Goal: Find specific fact

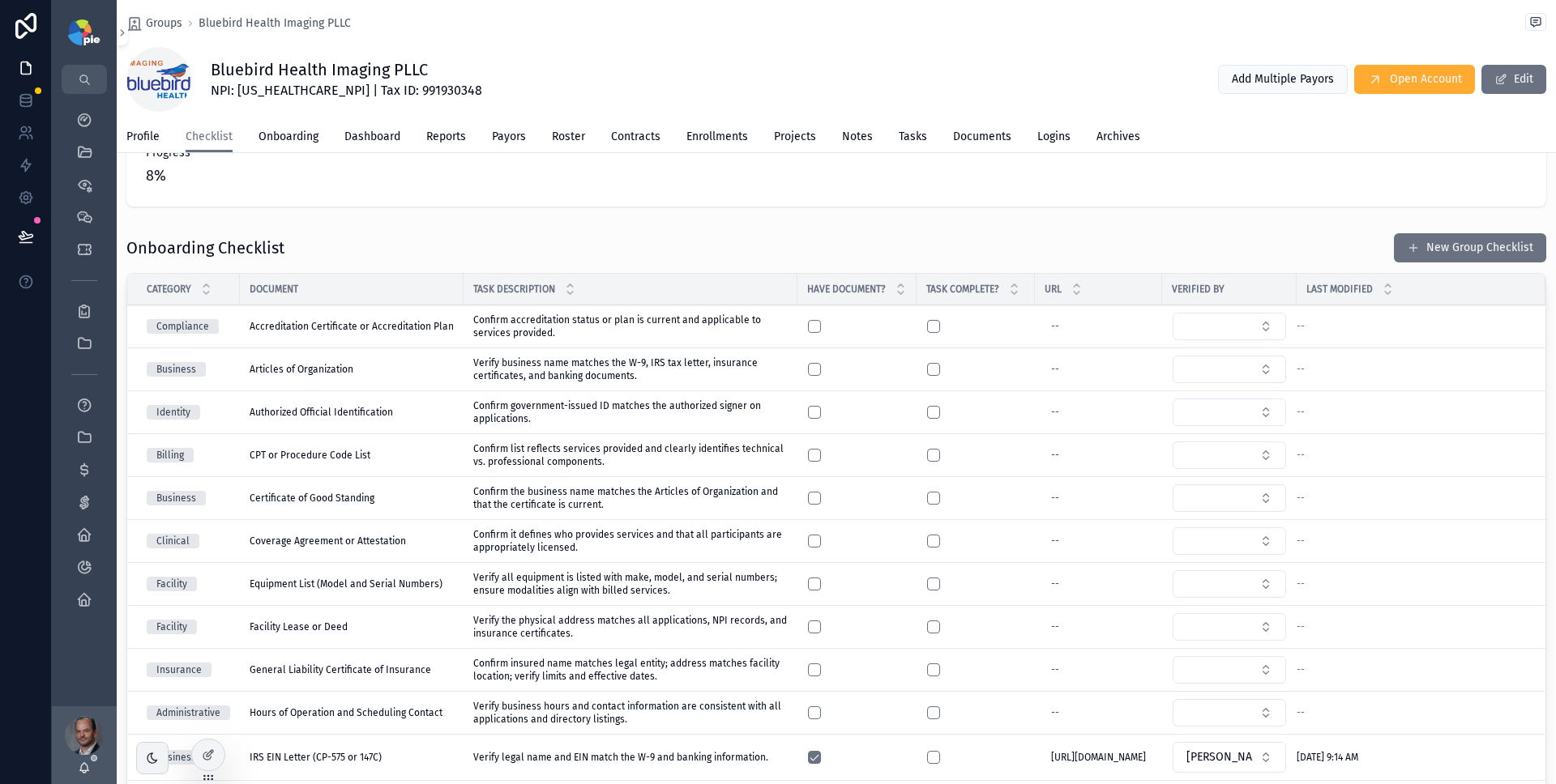
scroll to position [109, 0]
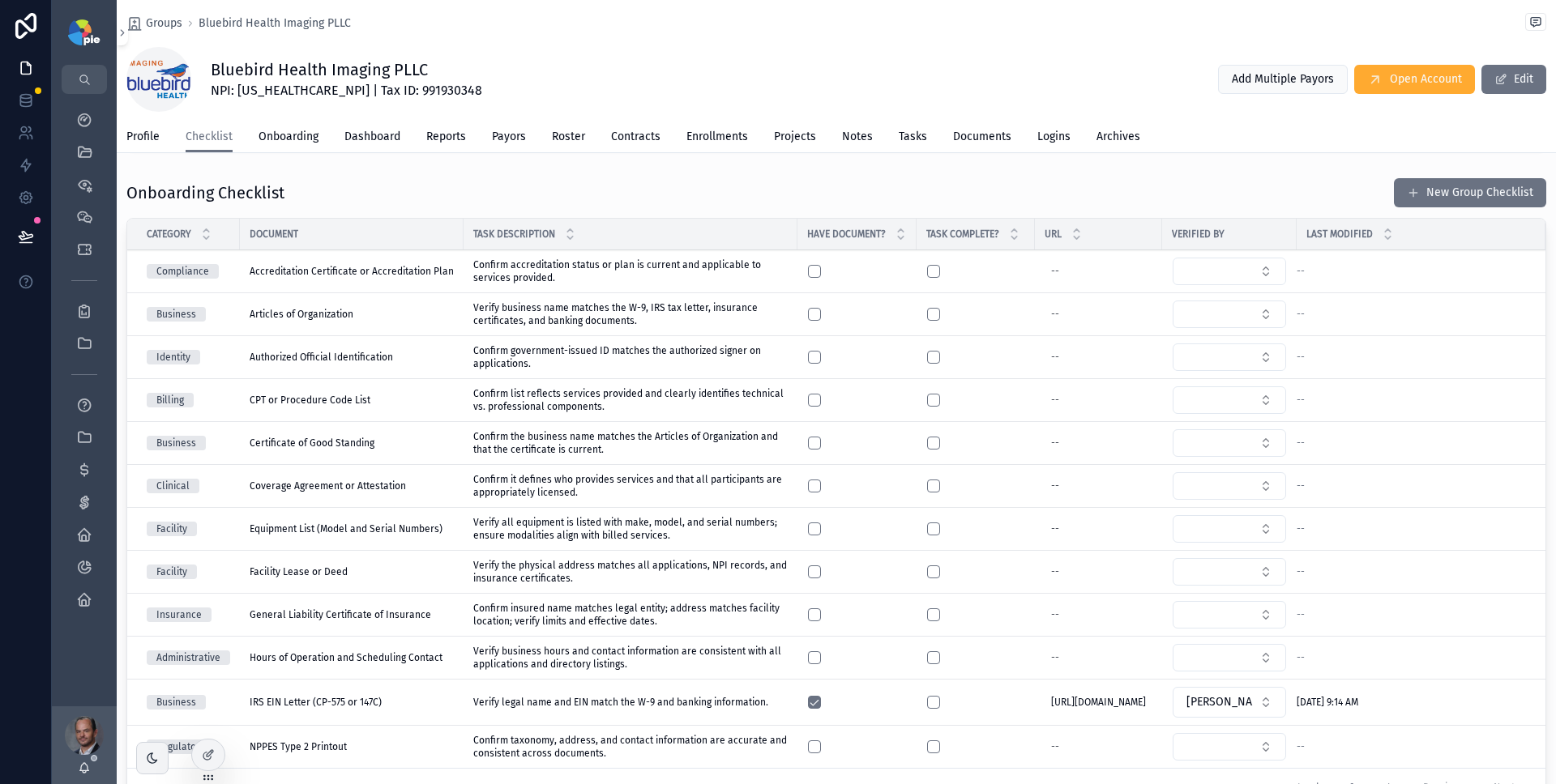
click at [404, 90] on span "NPI: [US_HEALTHCARE_NPI] | Tax ID: 991930348" at bounding box center [346, 91] width 272 height 19
copy span "991930348"
